Goal: Find specific page/section: Find specific page/section

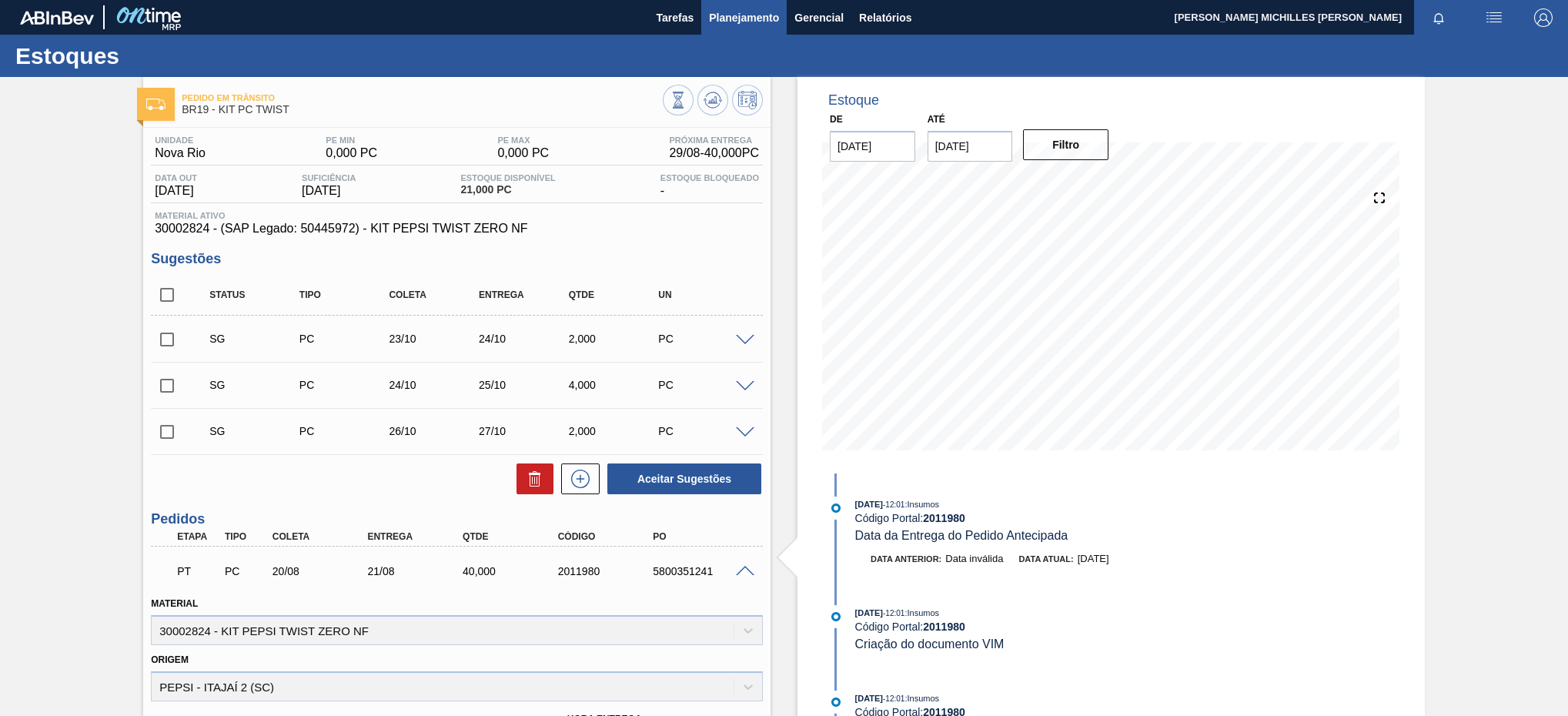
click at [748, 14] on span "Planejamento" at bounding box center [744, 17] width 70 height 18
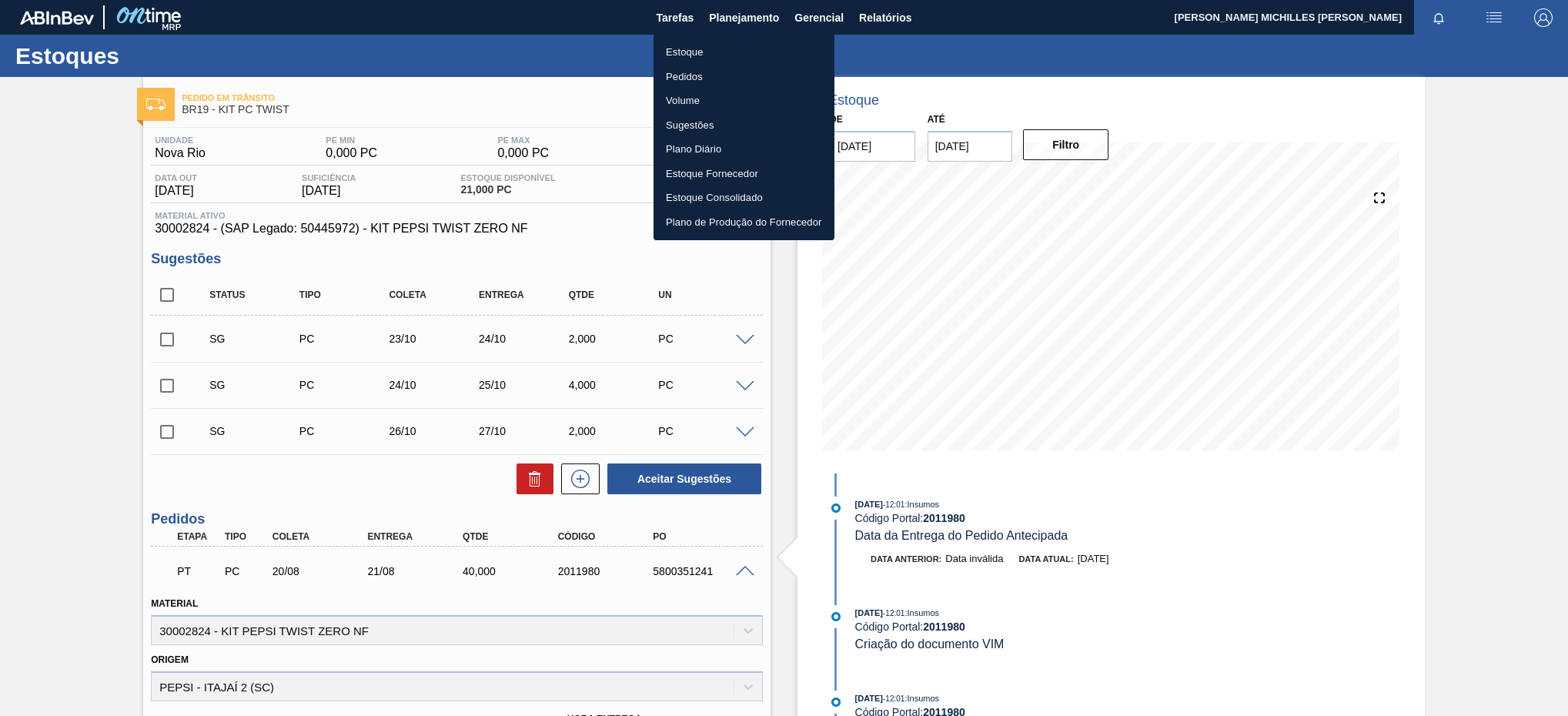
click at [706, 53] on li "Estoque" at bounding box center [744, 52] width 181 height 25
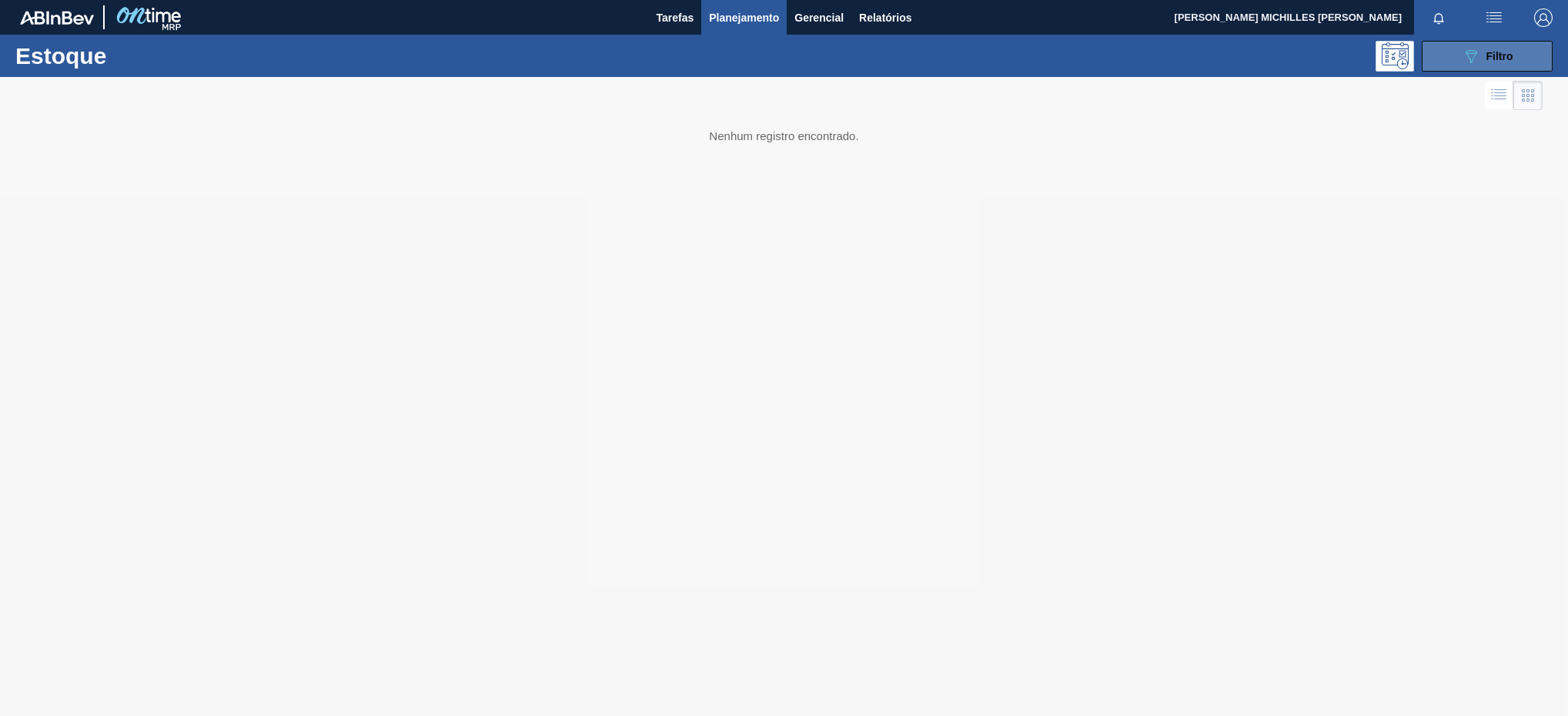
click at [1471, 53] on icon at bounding box center [1471, 56] width 12 height 13
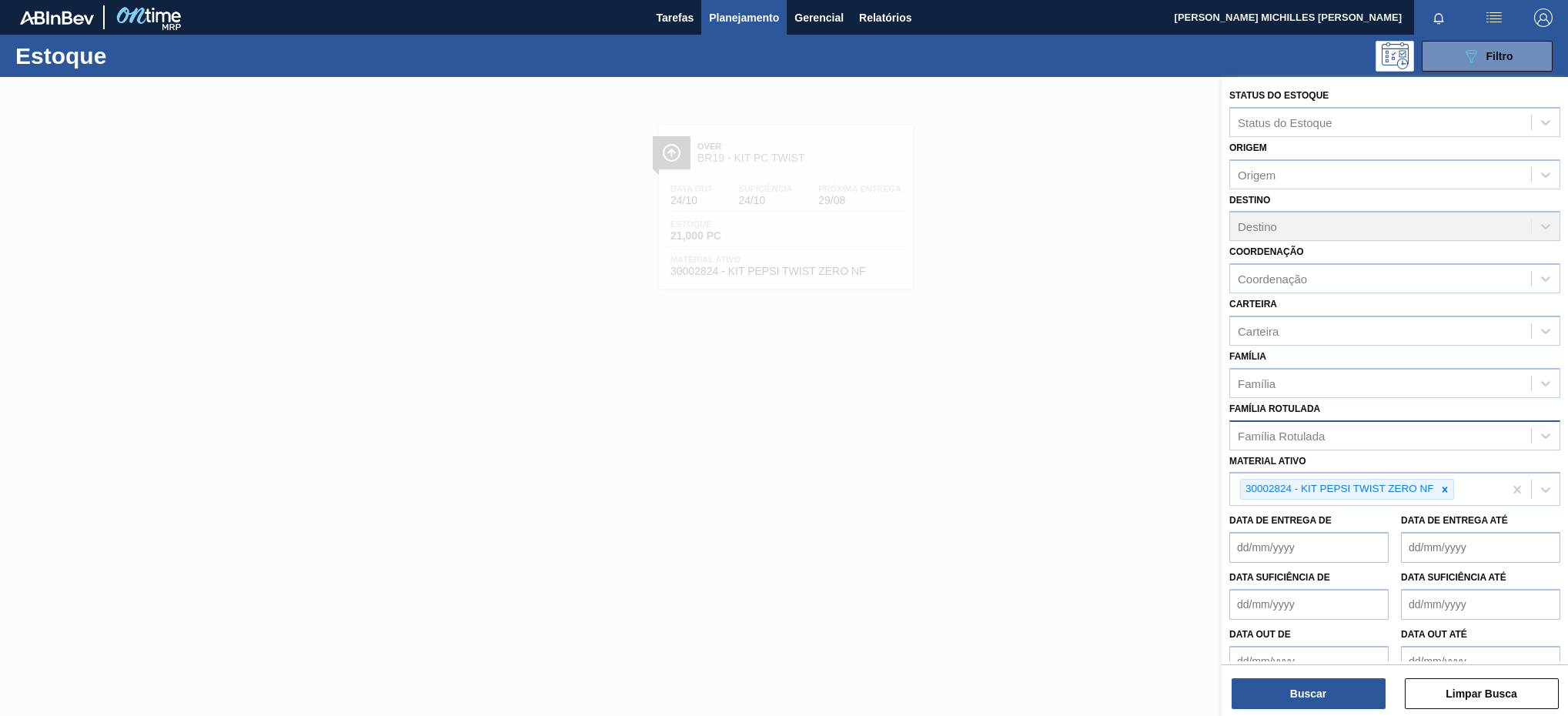
click at [1339, 443] on div "Família Rotulada" at bounding box center [1381, 435] width 301 height 22
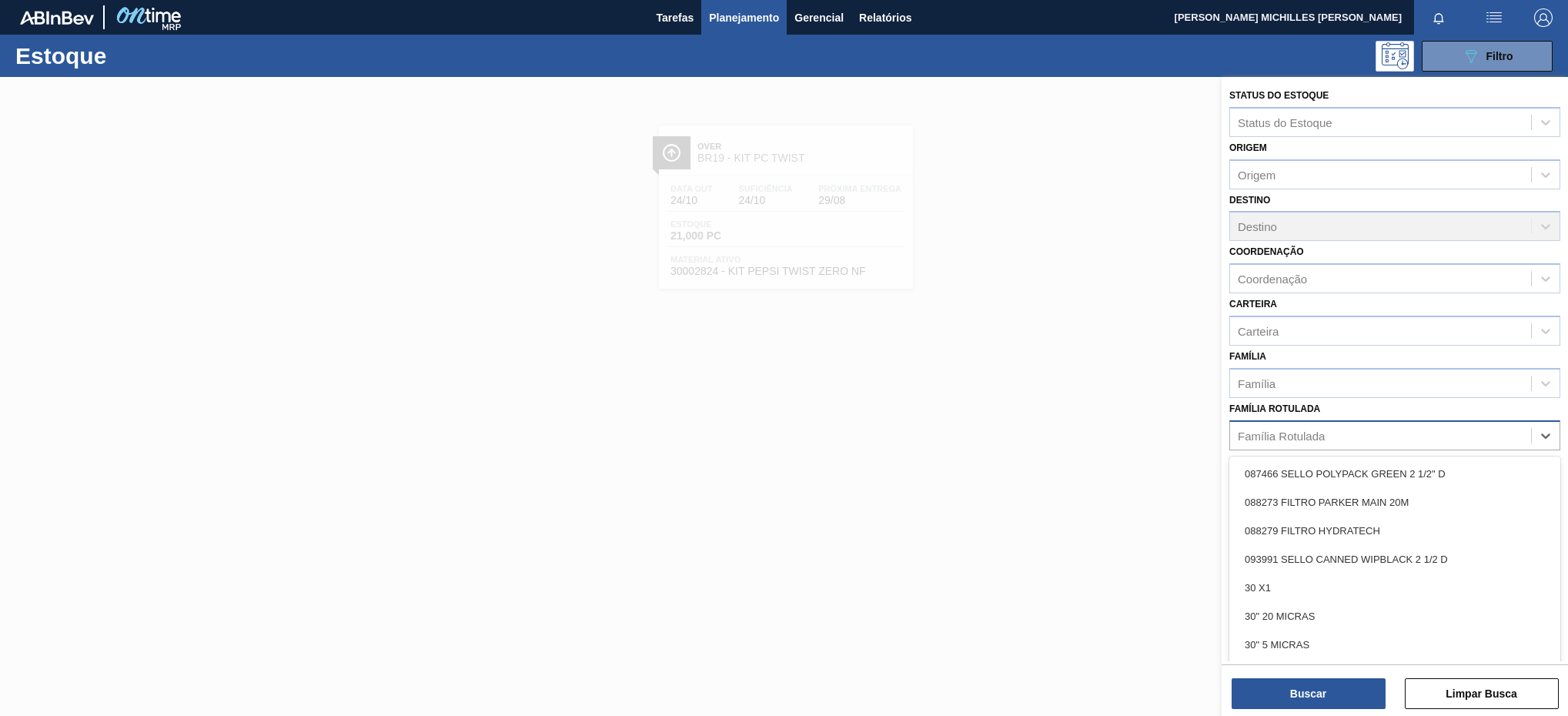
click at [1382, 420] on div "Família Rotulada" at bounding box center [1395, 435] width 331 height 30
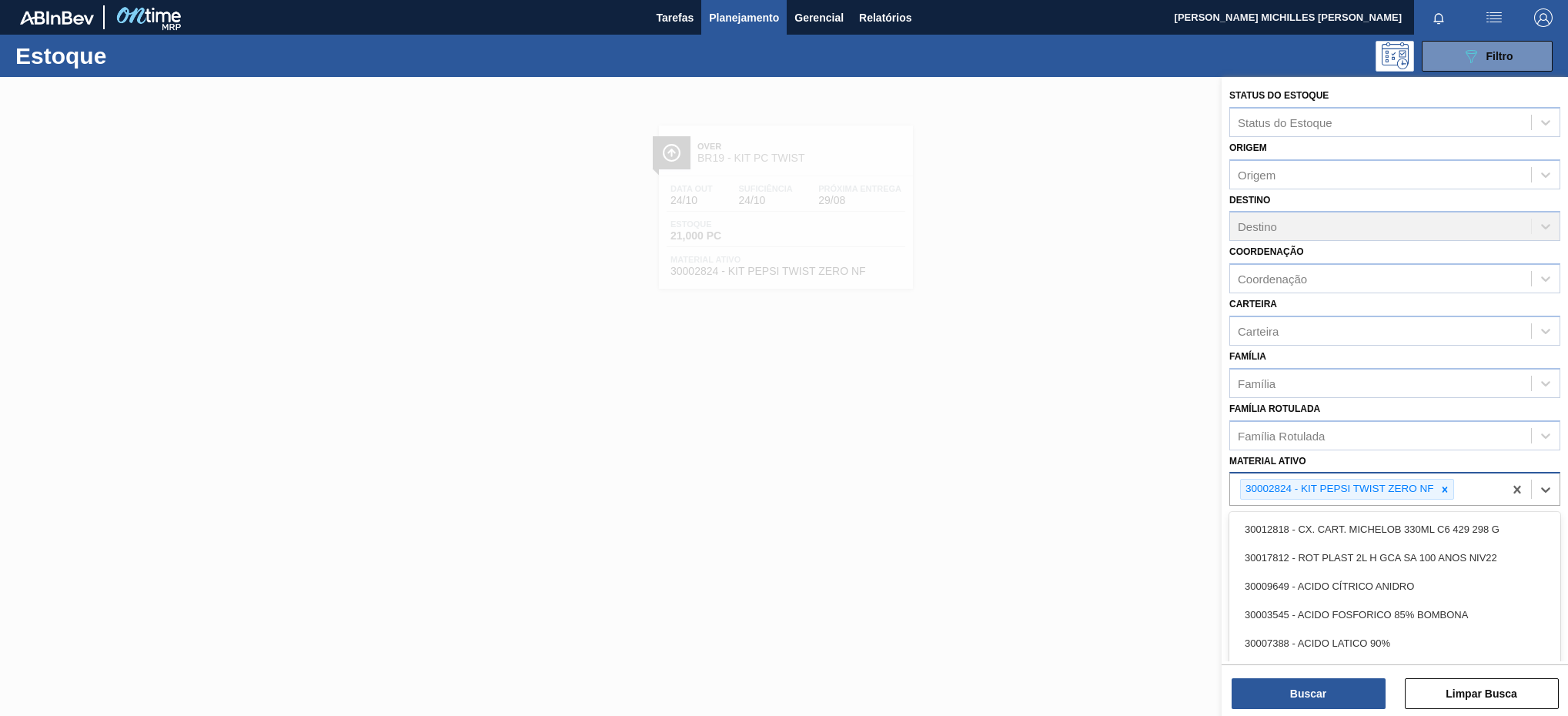
click at [1412, 479] on div "30002824 - KIT PEPSI TWIST ZERO NF" at bounding box center [1347, 489] width 214 height 21
click at [1446, 491] on icon at bounding box center [1445, 490] width 11 height 11
paste ativo "30030823"
type ativo "30030823"
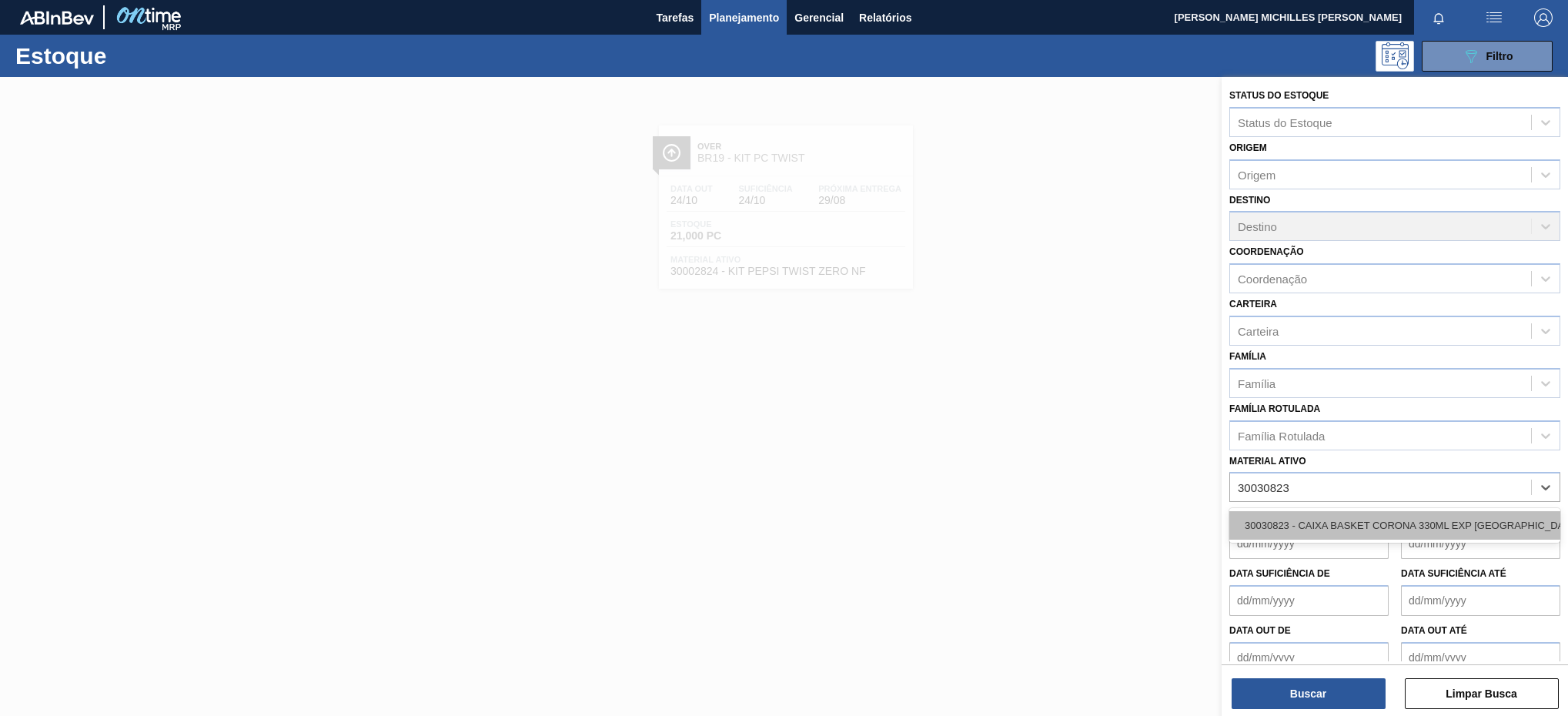
click at [1415, 527] on div "30030823 - CAIXA BASKET CORONA 330ML EXP [GEOGRAPHIC_DATA]" at bounding box center [1395, 525] width 331 height 28
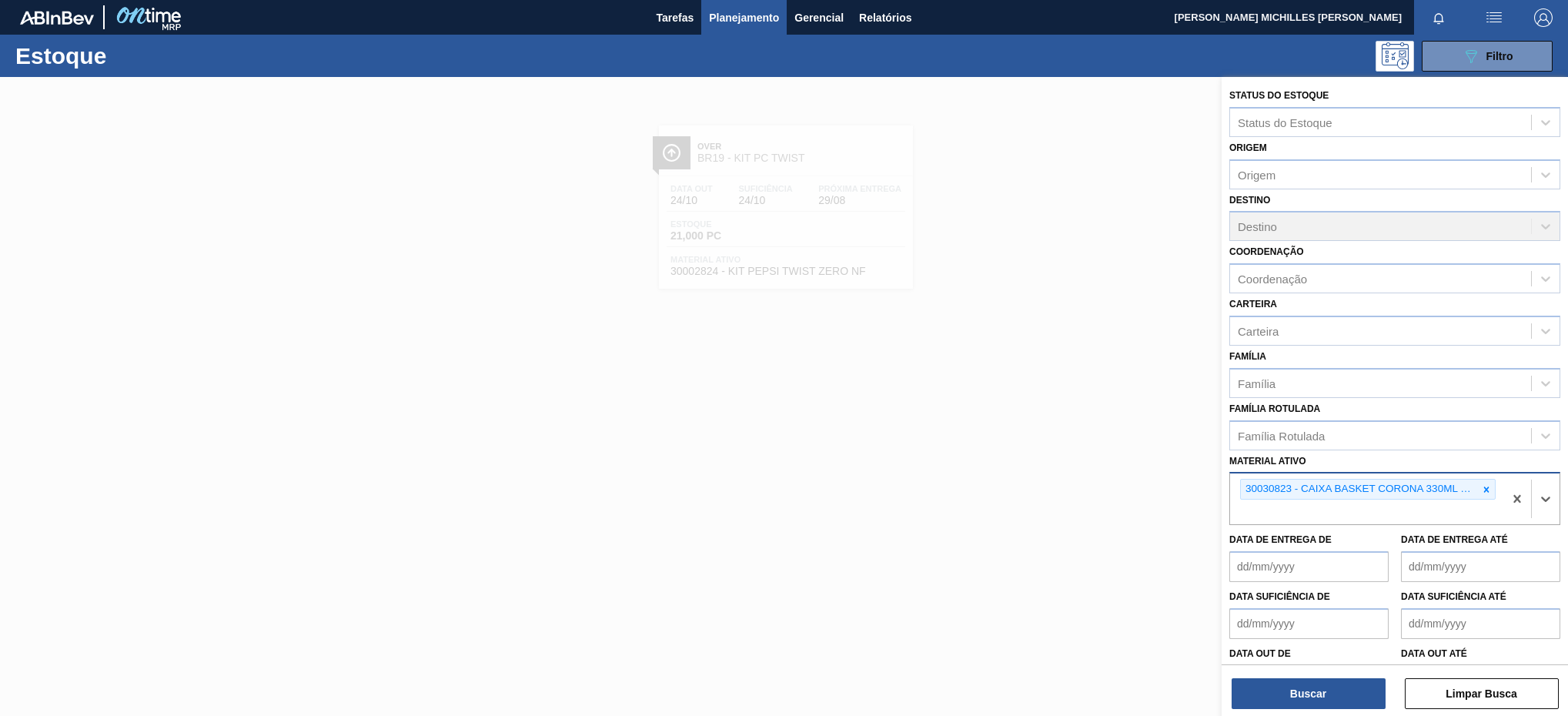
paste ativo "30030822"
type ativo "30030822"
click at [1361, 545] on div "30030822 - CAIXA PAPELAO CORONA 330ML [GEOGRAPHIC_DATA]" at bounding box center [1395, 548] width 331 height 28
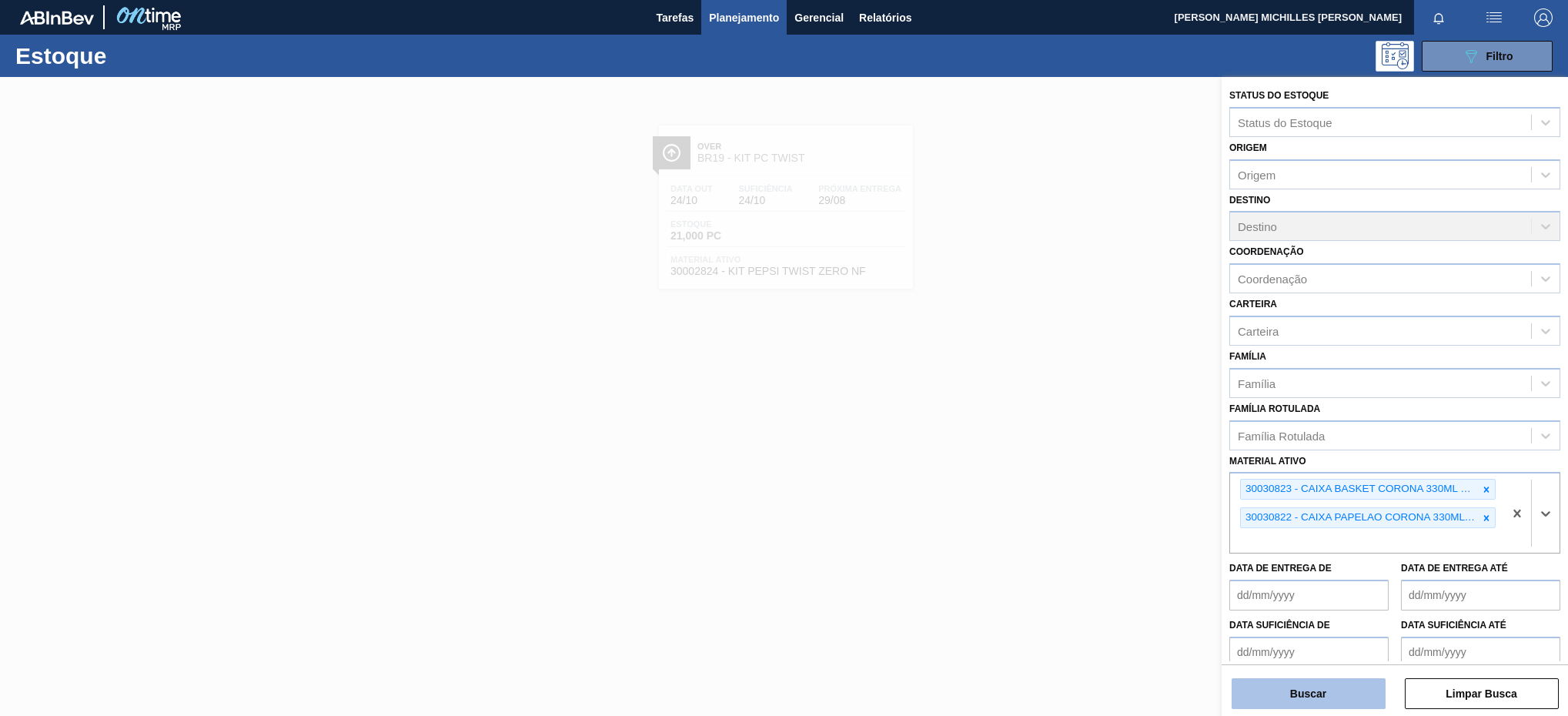
click at [1338, 679] on button "Buscar" at bounding box center [1309, 693] width 154 height 31
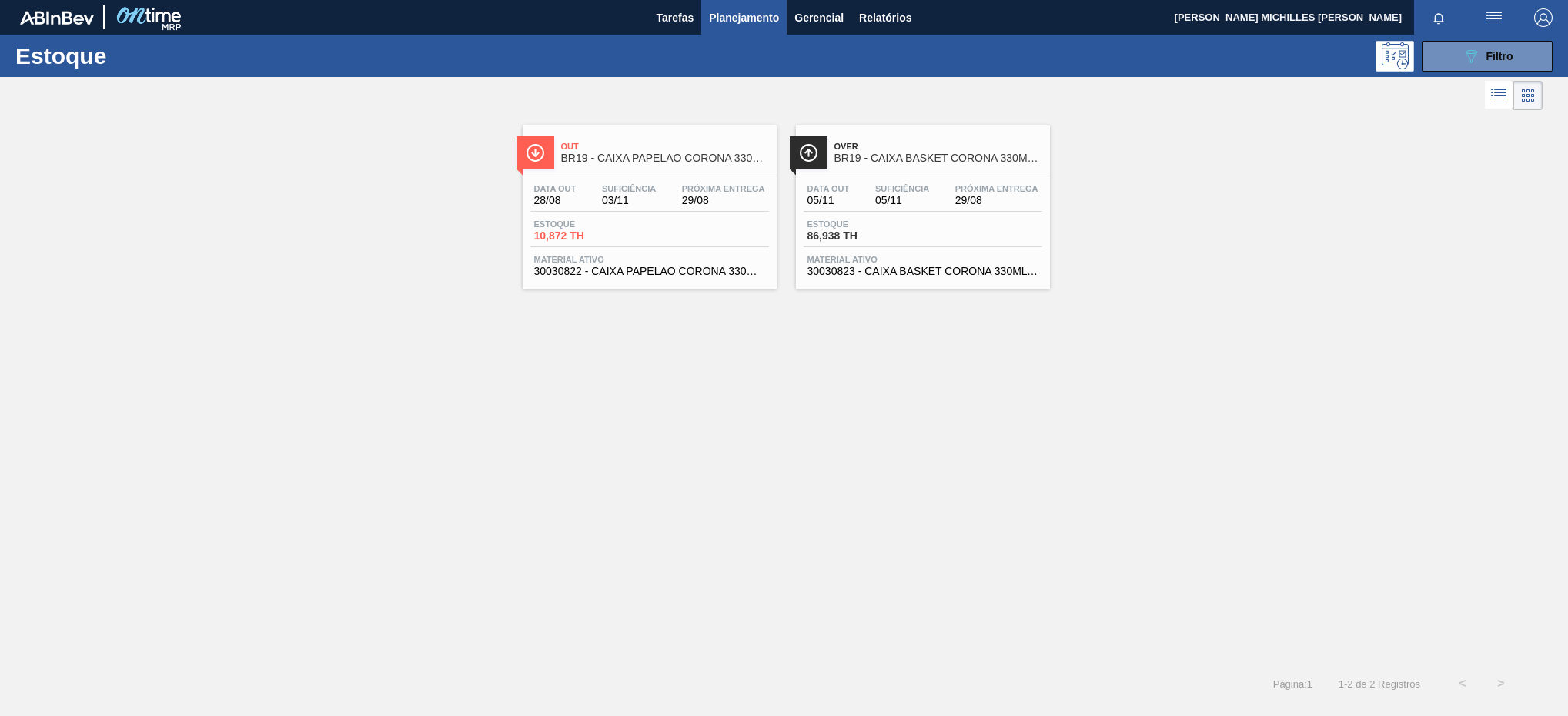
click at [603, 157] on span "BR19 - CAIXA PAPELAO CORONA 330ML [GEOGRAPHIC_DATA]" at bounding box center [665, 158] width 208 height 12
